Goal: Task Accomplishment & Management: Complete application form

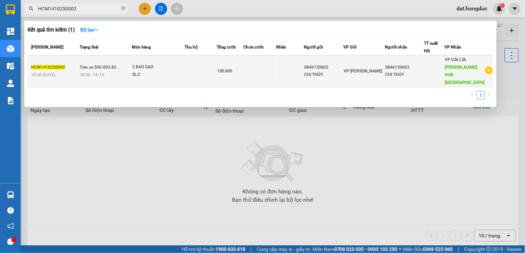
type input "HCM1410250002"
click at [107, 66] on span "Trên xe 50G-003.82" at bounding box center [98, 67] width 37 height 5
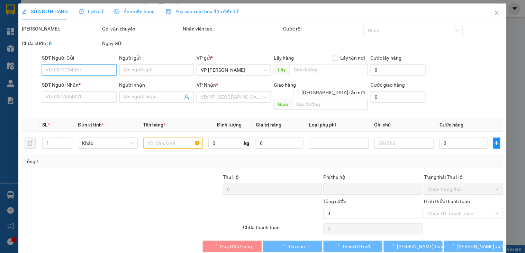
type input "0846130603"
type input "CHỊ THÚY"
type input "0846130603"
type input "CHỊ THÚY"
type input "HUB [GEOGRAPHIC_DATA]"
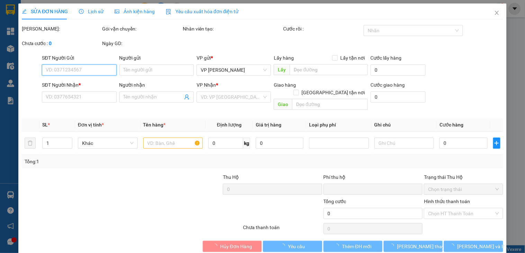
type input "0"
type input "150.000"
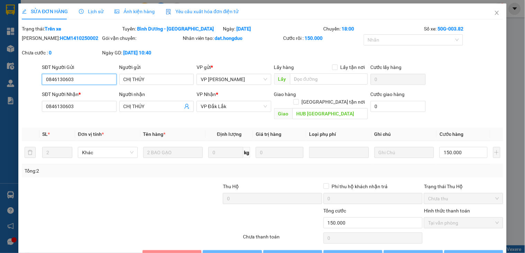
scroll to position [14, 0]
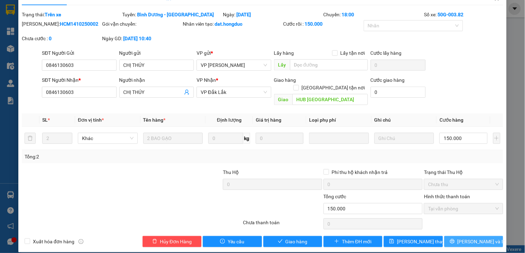
click at [468, 237] on span "[PERSON_NAME] và In" at bounding box center [481, 241] width 48 height 8
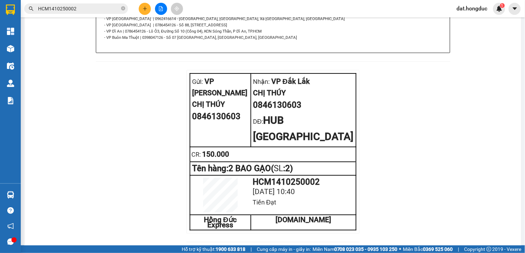
scroll to position [398, 0]
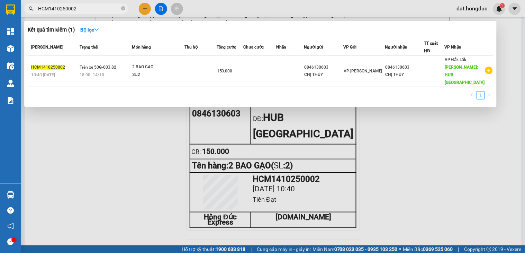
drag, startPoint x: 89, startPoint y: 12, endPoint x: 12, endPoint y: 6, distance: 77.1
click at [12, 6] on section "Kết quả tìm kiếm ( 1 ) Bộ lọc Mã ĐH Trạng thái Món hàng Thu hộ Tổng cước Chưa c…" at bounding box center [262, 126] width 525 height 253
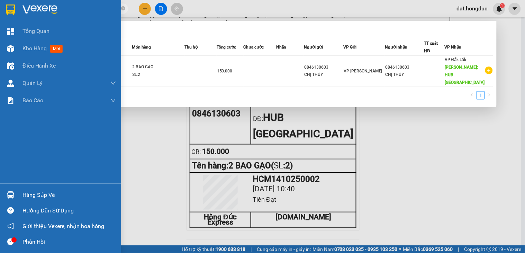
paste input "0846130603"
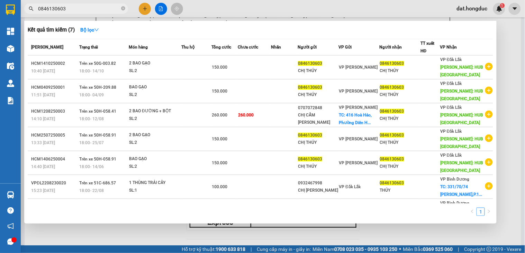
type input "0846130603"
click at [502, 35] on div at bounding box center [262, 126] width 525 height 253
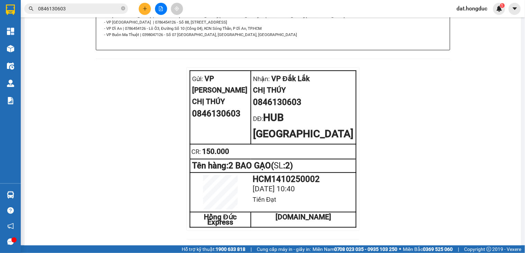
click at [80, 12] on input "0846130603" at bounding box center [79, 9] width 82 height 8
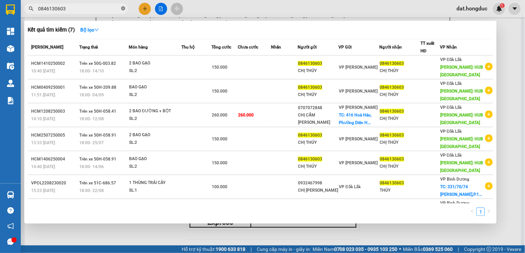
click at [122, 6] on icon "close-circle" at bounding box center [123, 8] width 4 height 4
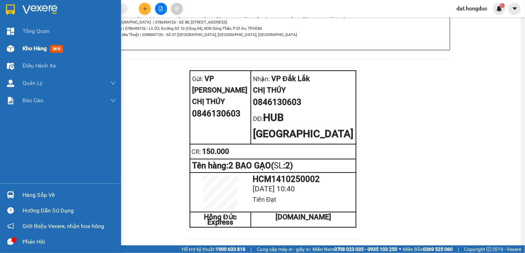
click at [23, 51] on span "Kho hàng" at bounding box center [34, 48] width 24 height 7
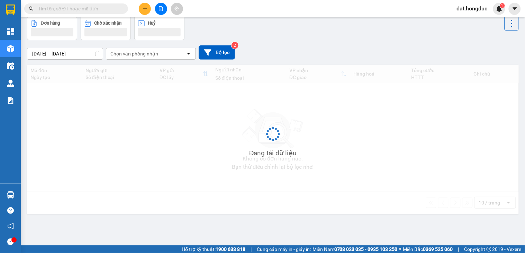
scroll to position [32, 0]
